Goal: Task Accomplishment & Management: Use online tool/utility

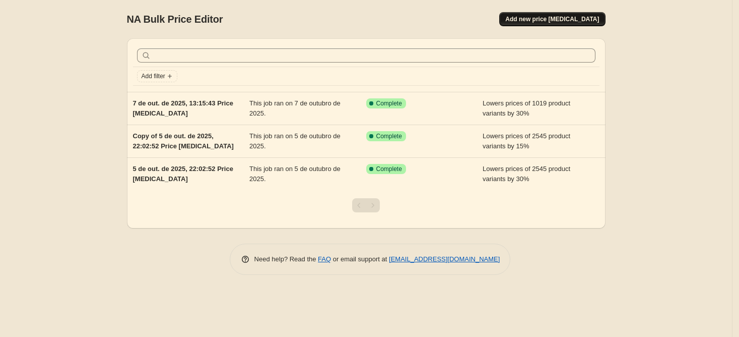
click at [539, 21] on span "Add new price change job" at bounding box center [552, 19] width 94 height 8
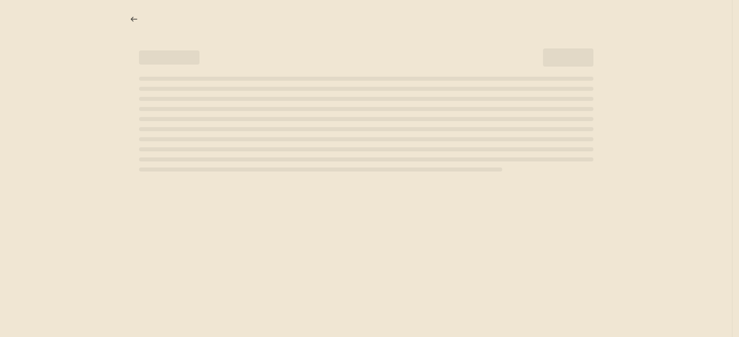
select select "percentage"
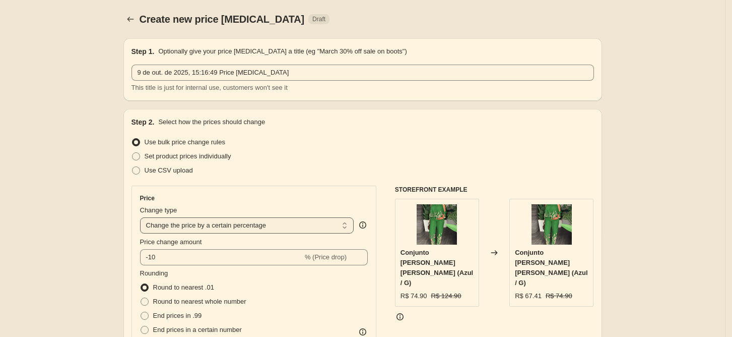
click at [248, 217] on select "Change the price to a certain amount Change the price by a certain amount Chang…" at bounding box center [247, 225] width 214 height 16
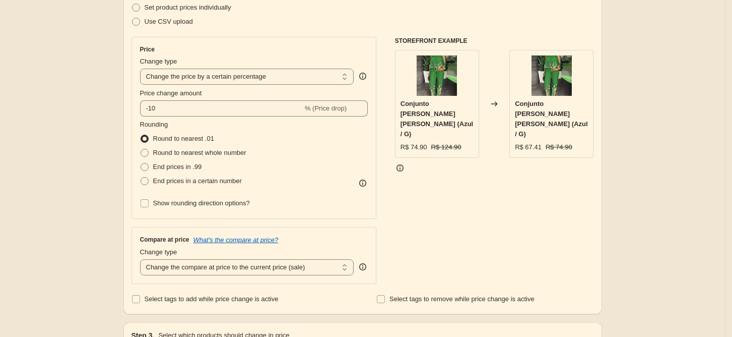
scroll to position [149, 0]
select select "by"
click at [143, 69] on select "Change the price to a certain amount Change the price by a certain amount Chang…" at bounding box center [247, 77] width 214 height 16
type input "-10.00"
click at [249, 81] on select "Change the price to a certain amount Change the price by a certain amount Chang…" at bounding box center [247, 77] width 214 height 16
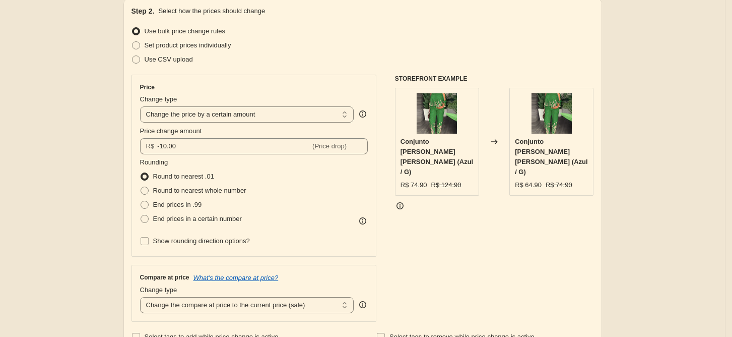
scroll to position [113, 0]
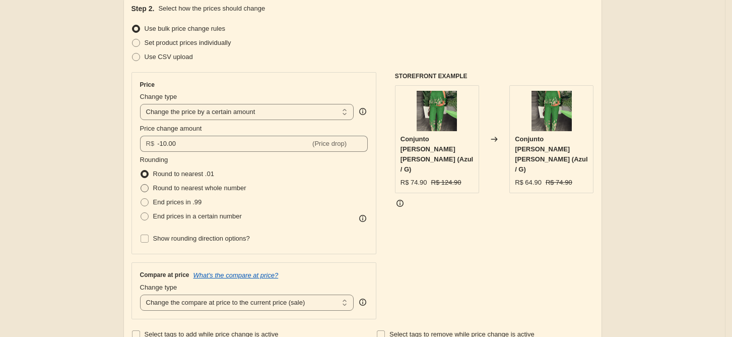
click at [169, 184] on span "Round to nearest whole number" at bounding box center [199, 188] width 93 height 8
click at [141, 184] on input "Round to nearest whole number" at bounding box center [141, 184] width 1 height 1
radio input "true"
click at [182, 167] on label "Round to nearest .01" at bounding box center [177, 174] width 74 height 14
click at [141, 170] on input "Round to nearest .01" at bounding box center [141, 170] width 1 height 1
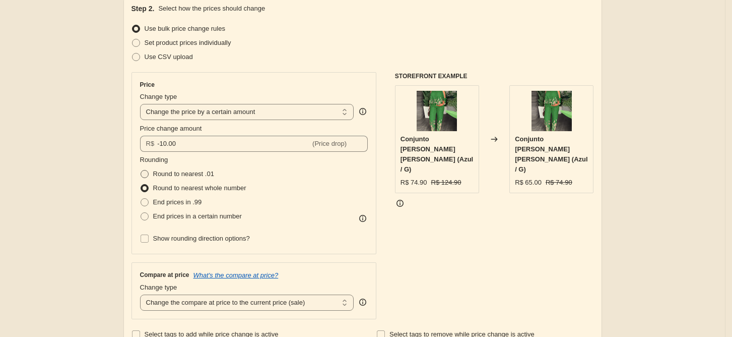
radio input "true"
click at [363, 216] on icon at bounding box center [362, 216] width 1 height 1
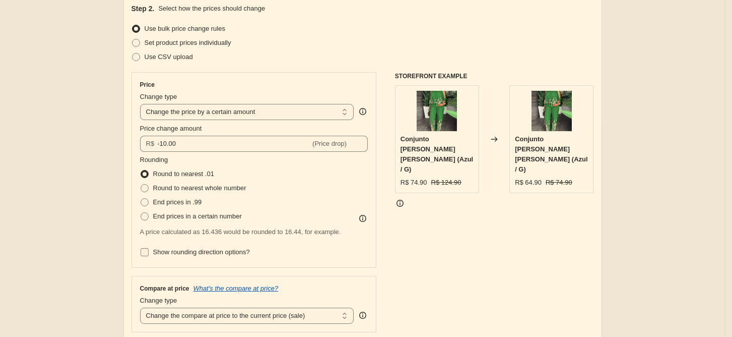
click at [234, 248] on span "Show rounding direction options?" at bounding box center [201, 252] width 97 height 8
click at [149, 248] on input "Show rounding direction options?" at bounding box center [145, 252] width 8 height 8
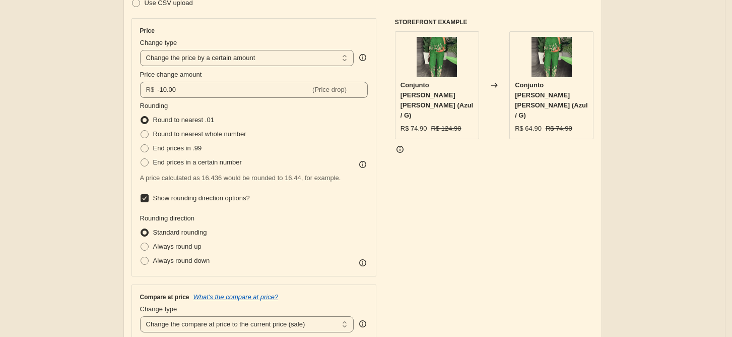
scroll to position [169, 0]
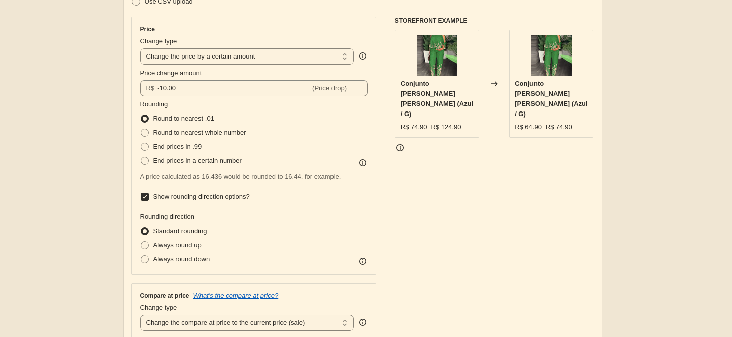
click at [184, 201] on span "Show rounding direction options?" at bounding box center [201, 196] width 97 height 10
click at [149, 201] on input "Show rounding direction options?" at bounding box center [145, 196] width 8 height 8
checkbox input "false"
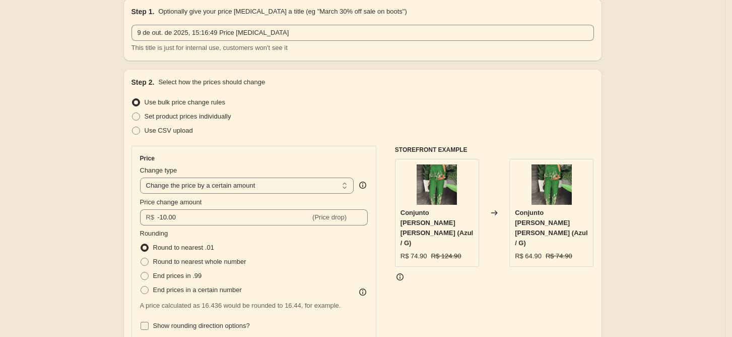
scroll to position [33, 0]
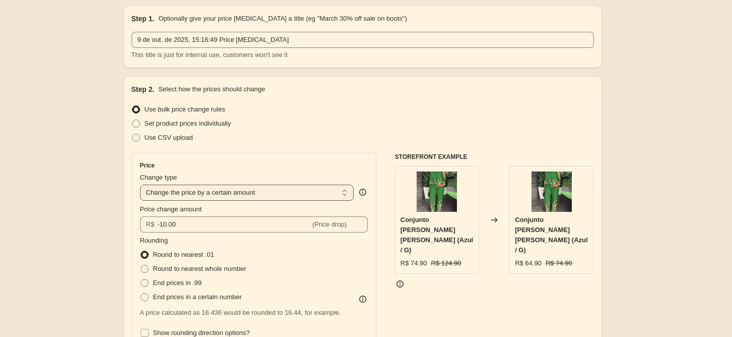
click at [229, 184] on select "Change the price to a certain amount Change the price by a certain amount Chang…" at bounding box center [247, 192] width 214 height 16
select select "pcap"
click at [143, 184] on select "Change the price to a certain amount Change the price by a certain amount Chang…" at bounding box center [247, 192] width 214 height 16
type input "-20"
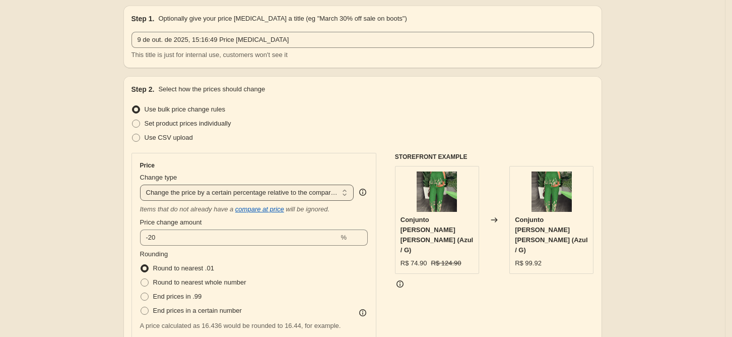
click at [249, 190] on select "Change the price to a certain amount Change the price by a certain amount Chang…" at bounding box center [247, 192] width 214 height 16
select select "bcap"
click at [143, 184] on select "Change the price to a certain amount Change the price by a certain amount Chang…" at bounding box center [247, 192] width 214 height 16
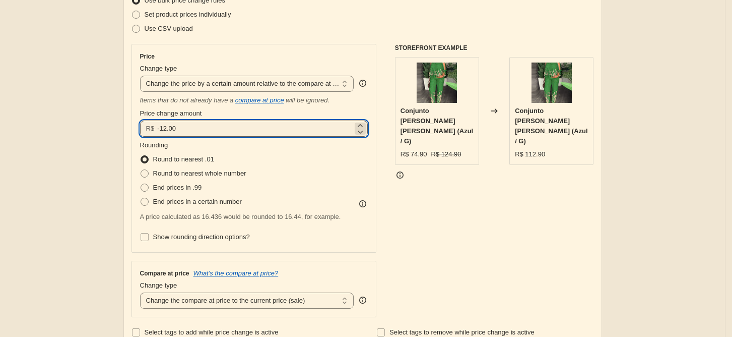
click at [313, 125] on input "-12.00" at bounding box center [254, 128] width 195 height 16
type input "-100.00"
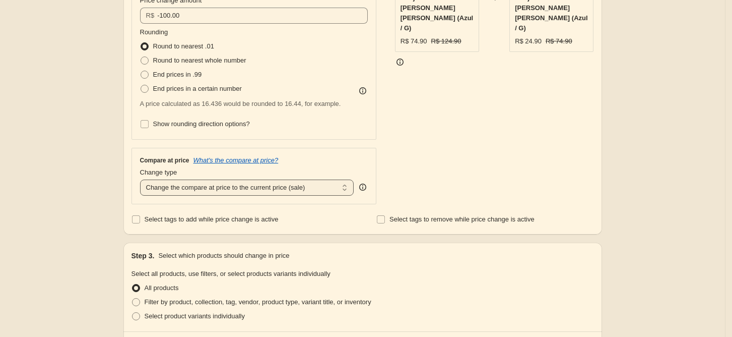
click at [317, 188] on select "Change the compare at price to the current price (sale) Change the compare at p…" at bounding box center [247, 187] width 214 height 16
select select "no_change"
click at [143, 180] on select "Change the compare at price to the current price (sale) Change the compare at p…" at bounding box center [247, 187] width 214 height 16
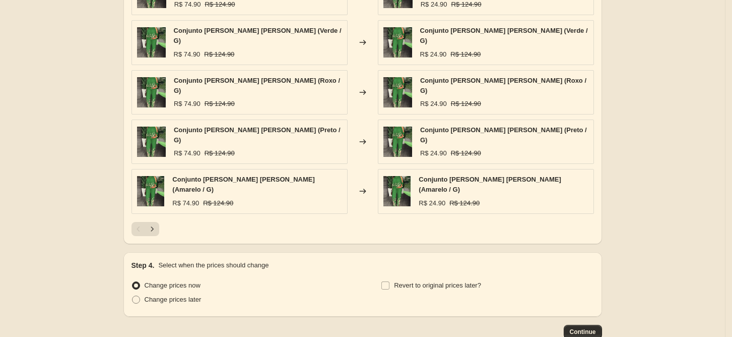
scroll to position [697, 0]
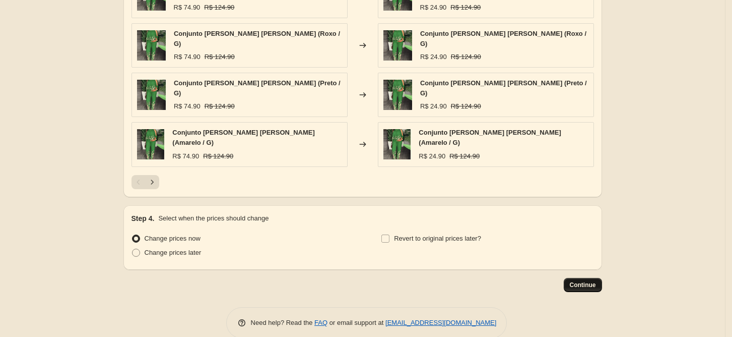
click at [586, 281] on span "Continue" at bounding box center [583, 285] width 26 height 8
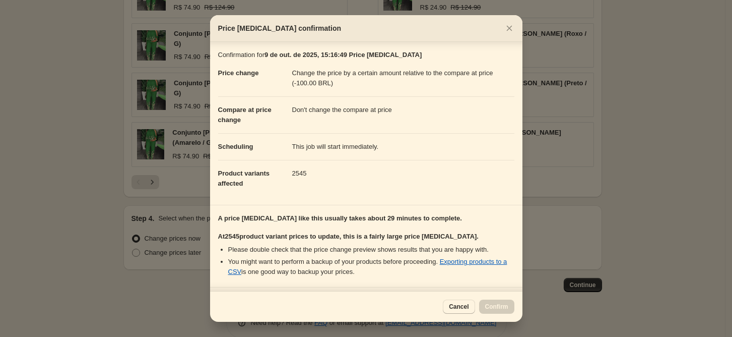
scroll to position [90, 0]
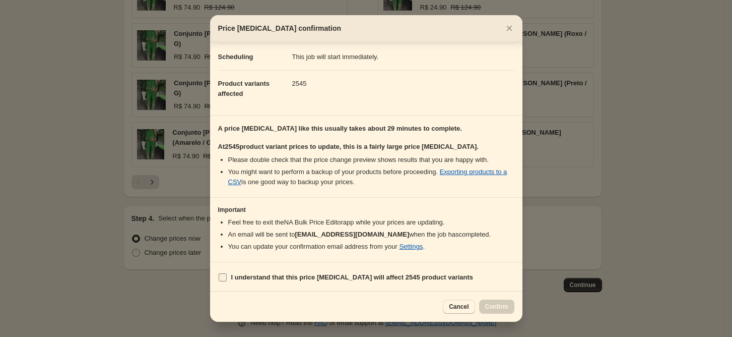
click at [259, 279] on b "I understand that this price change job will affect 2545 product variants" at bounding box center [352, 277] width 242 height 8
click at [227, 279] on input "I understand that this price change job will affect 2545 product variants" at bounding box center [223, 277] width 8 height 8
checkbox input "true"
click at [500, 304] on span "Confirm" at bounding box center [496, 306] width 23 height 8
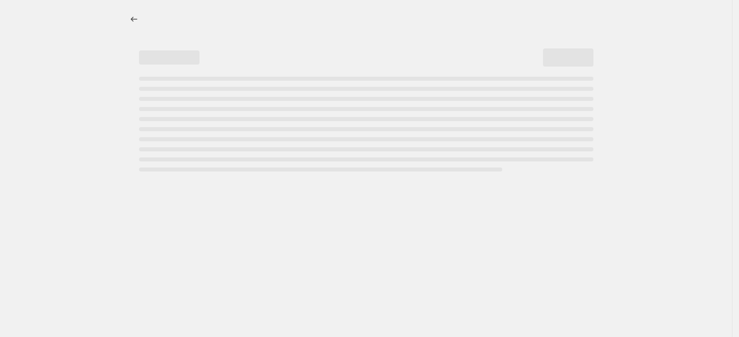
select select "bcap"
select select "no_change"
